Goal: Transaction & Acquisition: Purchase product/service

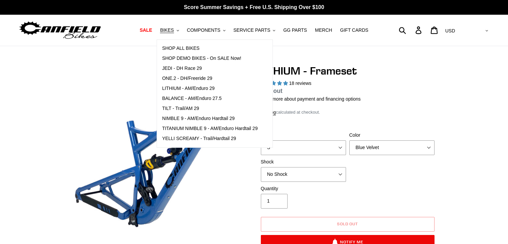
select select "highest-rating"
click at [183, 79] on span "ONE.2 - DH/Freeride 29" at bounding box center [187, 78] width 50 height 6
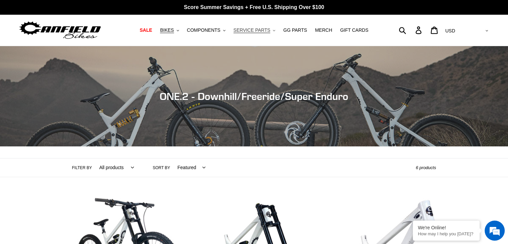
click at [258, 32] on span "SERVICE PARTS" at bounding box center [251, 30] width 37 height 6
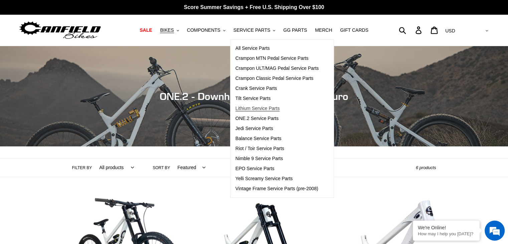
click at [263, 111] on span "Lithium Service Parts" at bounding box center [257, 108] width 44 height 6
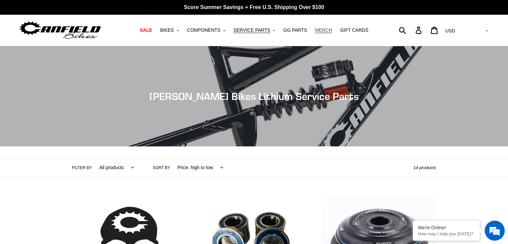
click at [315, 30] on span "MERCH" at bounding box center [323, 30] width 17 height 6
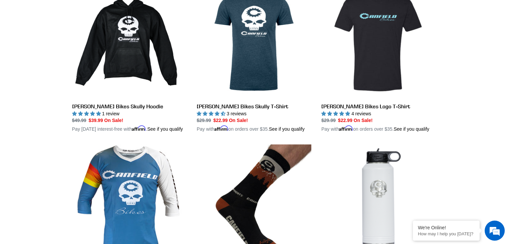
scroll to position [183, 0]
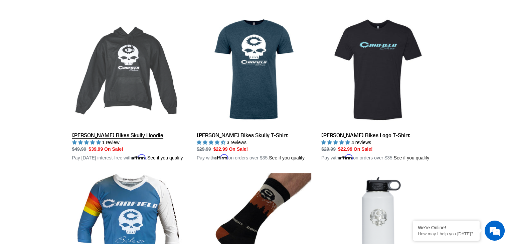
click at [132, 133] on link "[PERSON_NAME] Bikes Skully Hoodie" at bounding box center [129, 86] width 115 height 149
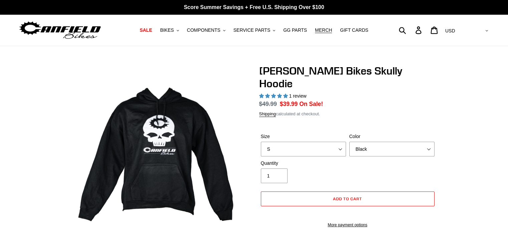
select select "highest-rating"
drag, startPoint x: 0, startPoint y: 0, endPoint x: 310, endPoint y: 134, distance: 337.5
click at [310, 142] on select "S M pre-order ETA [DATE] L pre-order ETA [DATE] XL pre-order ETA [DATE]" at bounding box center [303, 149] width 85 height 15
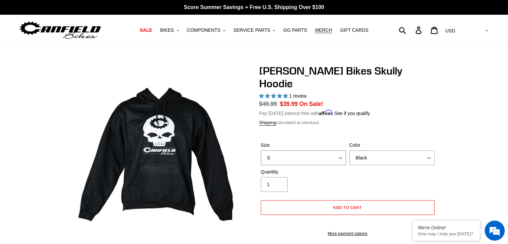
select select "XL pre-order ETA [DATE]"
click at [261, 150] on select "S M pre-order ETA [DATE] L pre-order ETA [DATE] XL pre-order ETA [DATE]" at bounding box center [303, 157] width 85 height 15
